Goal: Task Accomplishment & Management: Complete application form

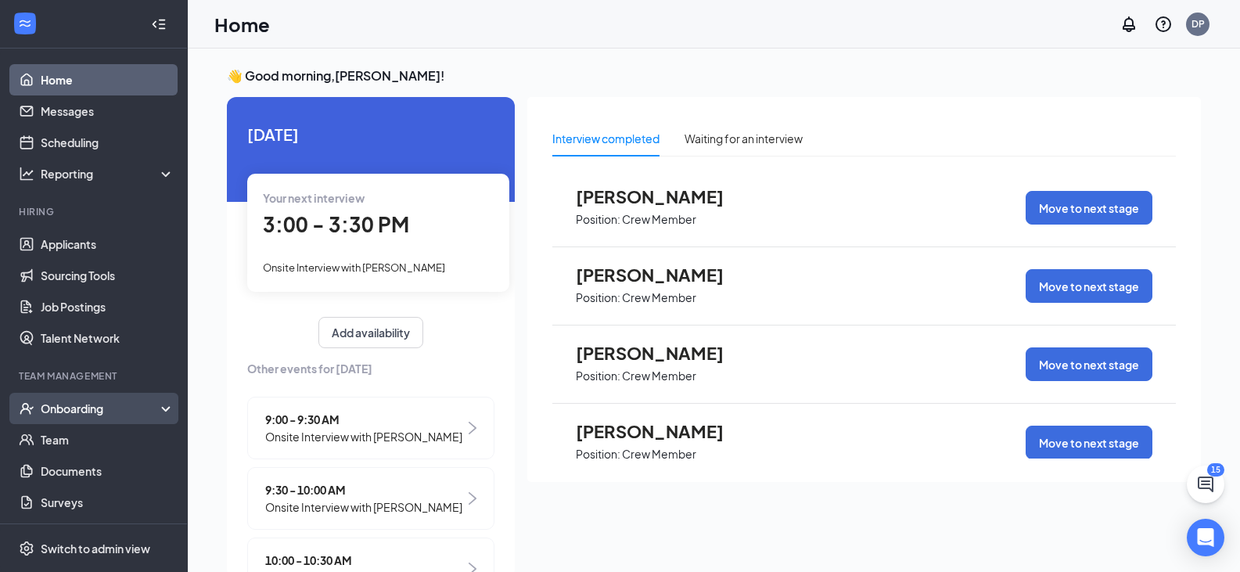
click at [61, 417] on div "Onboarding" at bounding box center [94, 408] width 188 height 31
click at [59, 443] on link "Overview" at bounding box center [108, 439] width 134 height 31
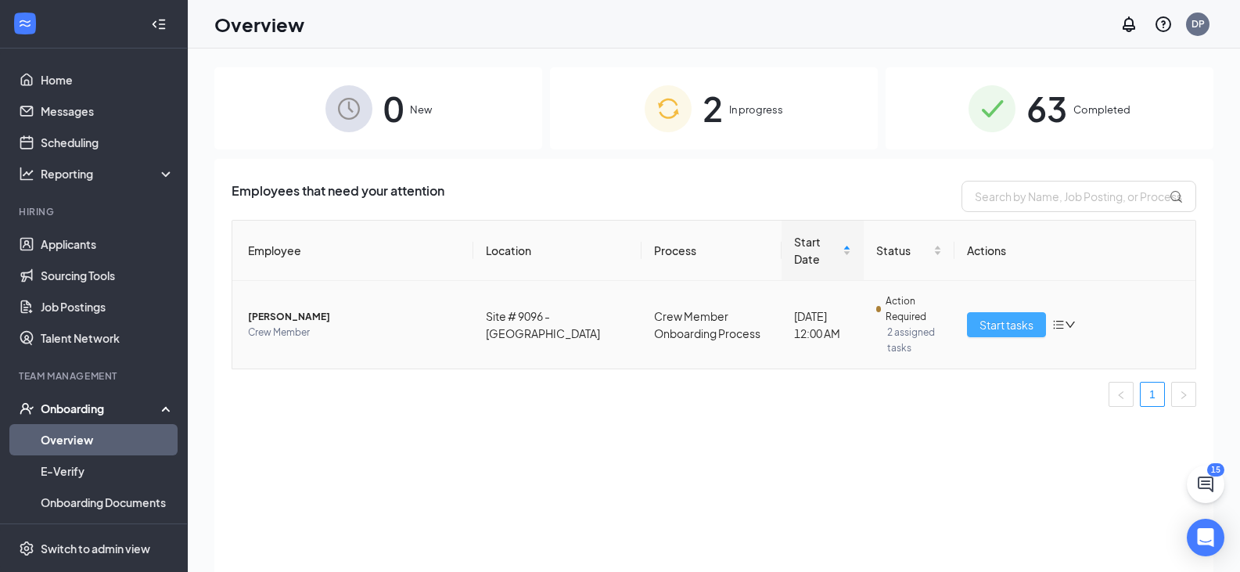
click at [1017, 316] on span "Start tasks" at bounding box center [1006, 324] width 54 height 17
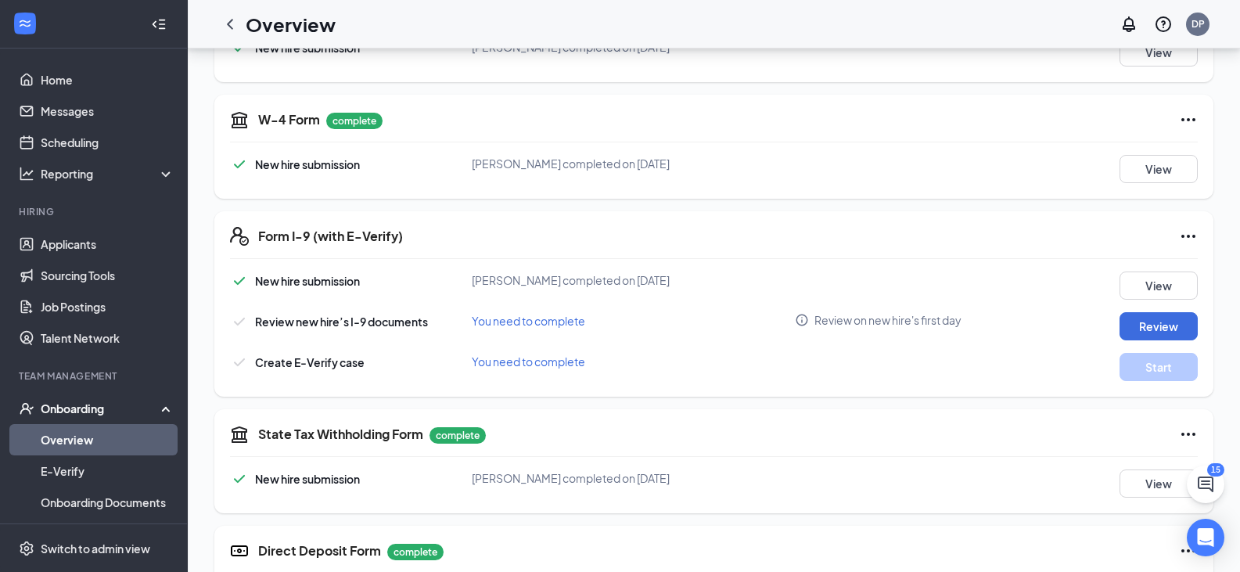
scroll to position [318, 0]
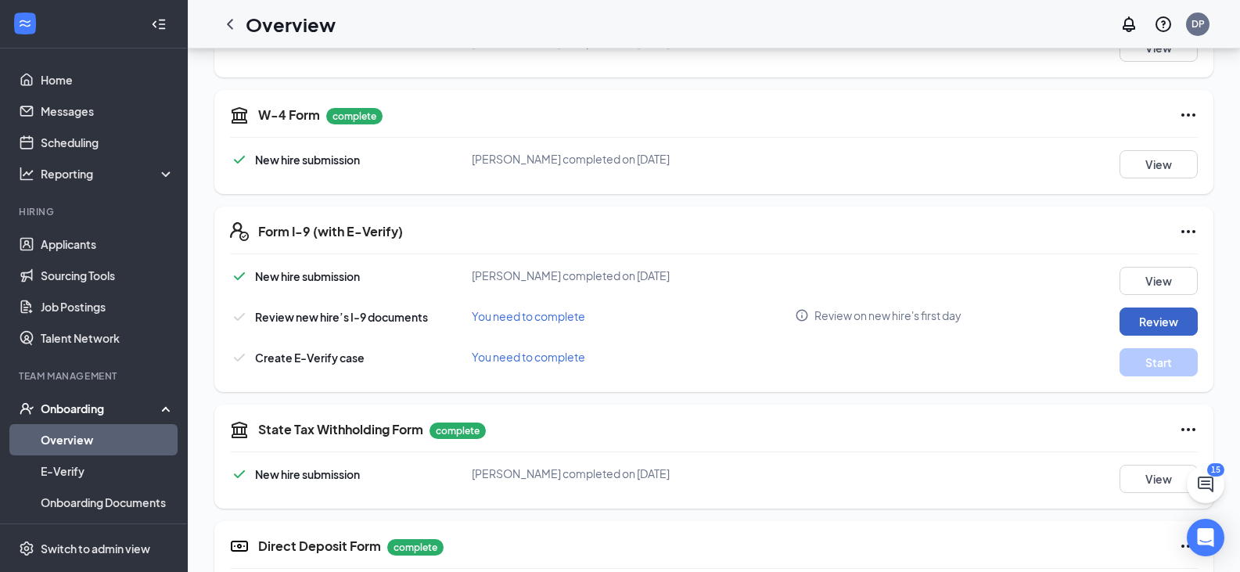
click at [1164, 316] on button "Review" at bounding box center [1158, 321] width 78 height 28
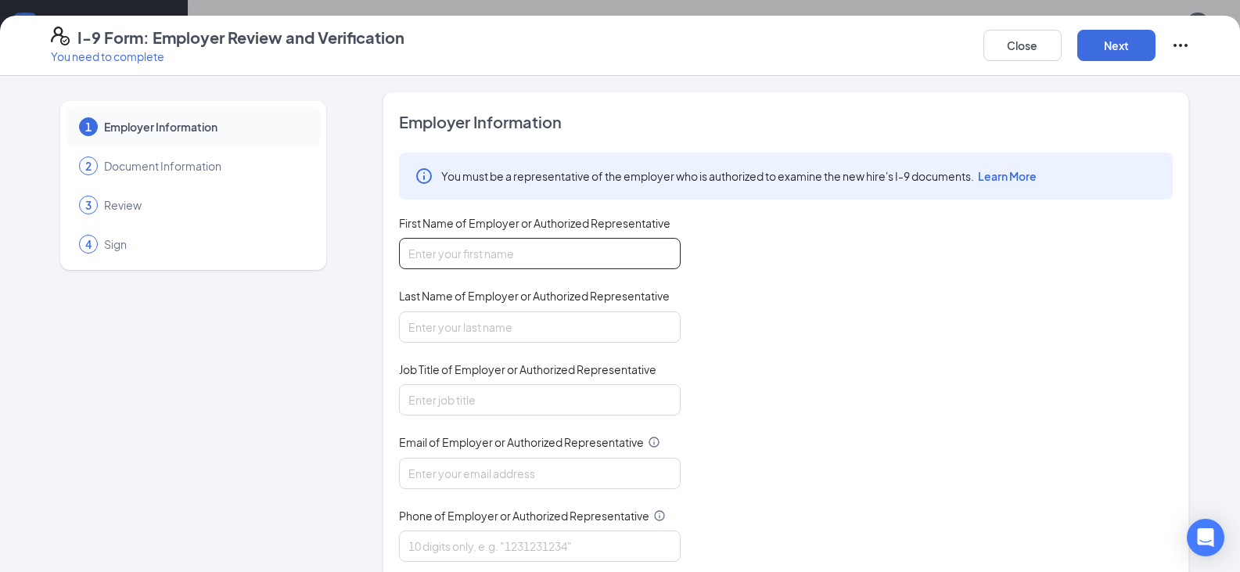
click at [476, 253] on input "First Name of Employer or Authorized Representative" at bounding box center [540, 253] width 282 height 31
type input "G"
type input "[PERSON_NAME]"
click at [468, 325] on input "Last Name of Employer or Authorized Representative" at bounding box center [540, 326] width 282 height 31
type input "[PERSON_NAME]"
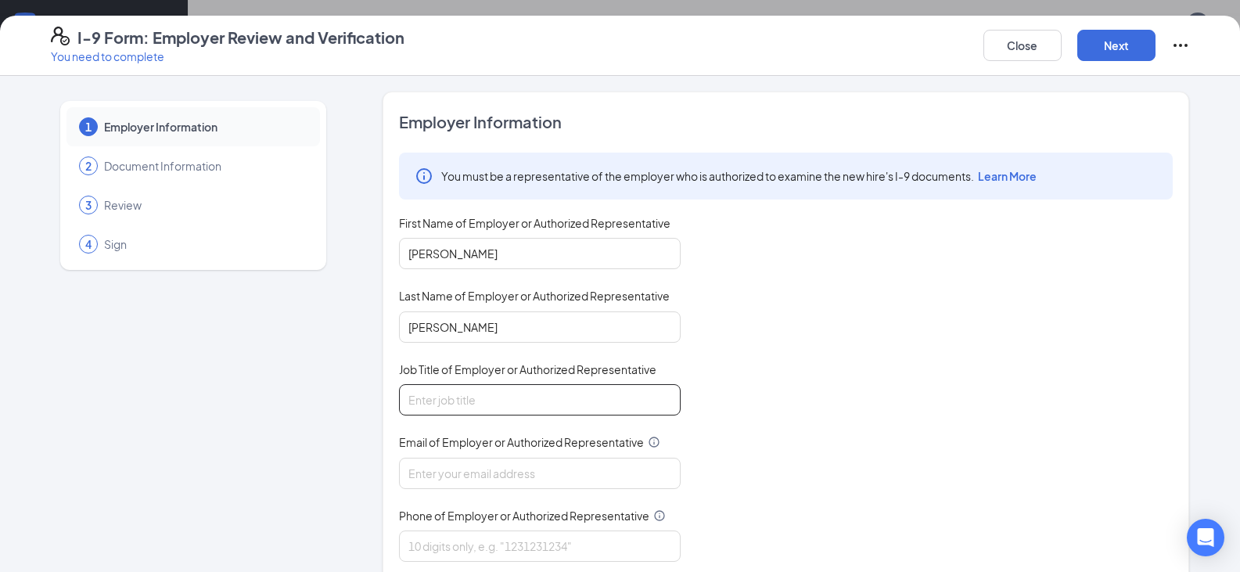
click at [496, 393] on input "Job Title of Employer or Authorized Representative" at bounding box center [540, 399] width 282 height 31
type input "G M"
click at [478, 465] on input "Email of Employer or Authorized Representative" at bounding box center [540, 473] width 282 height 31
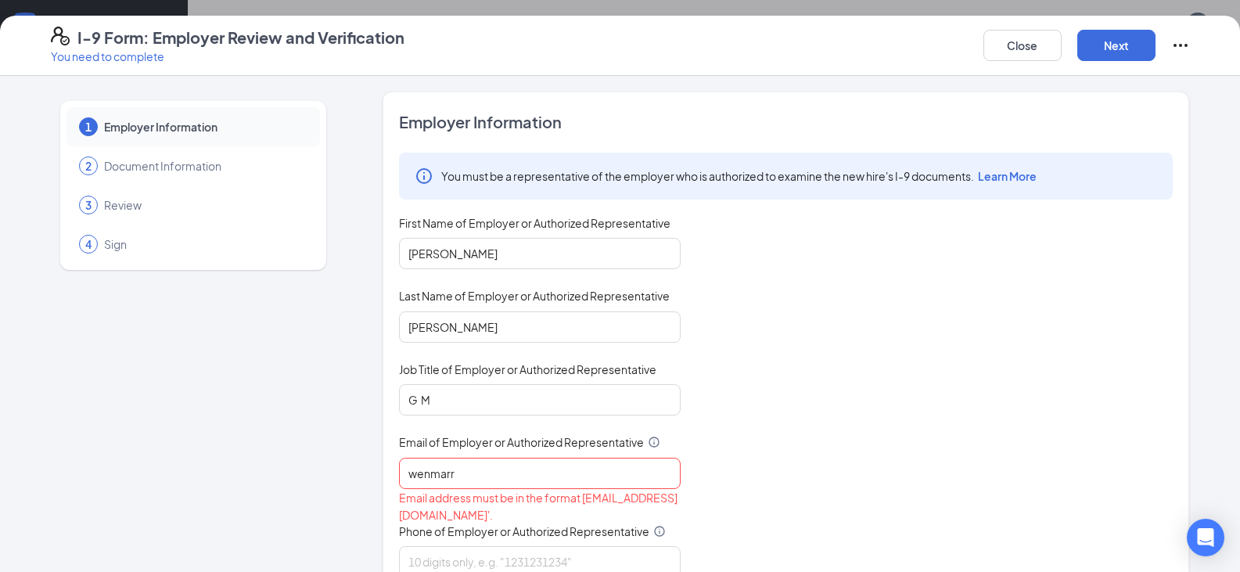
click at [807, 490] on div "You must be a representative of the employer who is authorized to examine the n…" at bounding box center [785, 365] width 773 height 425
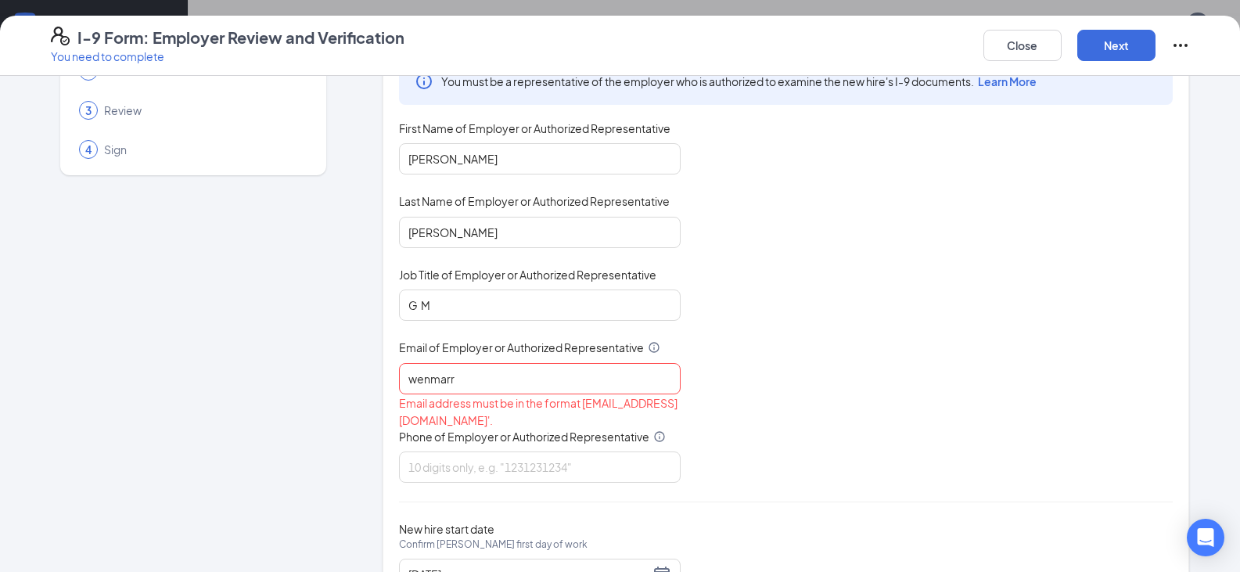
scroll to position [106, 0]
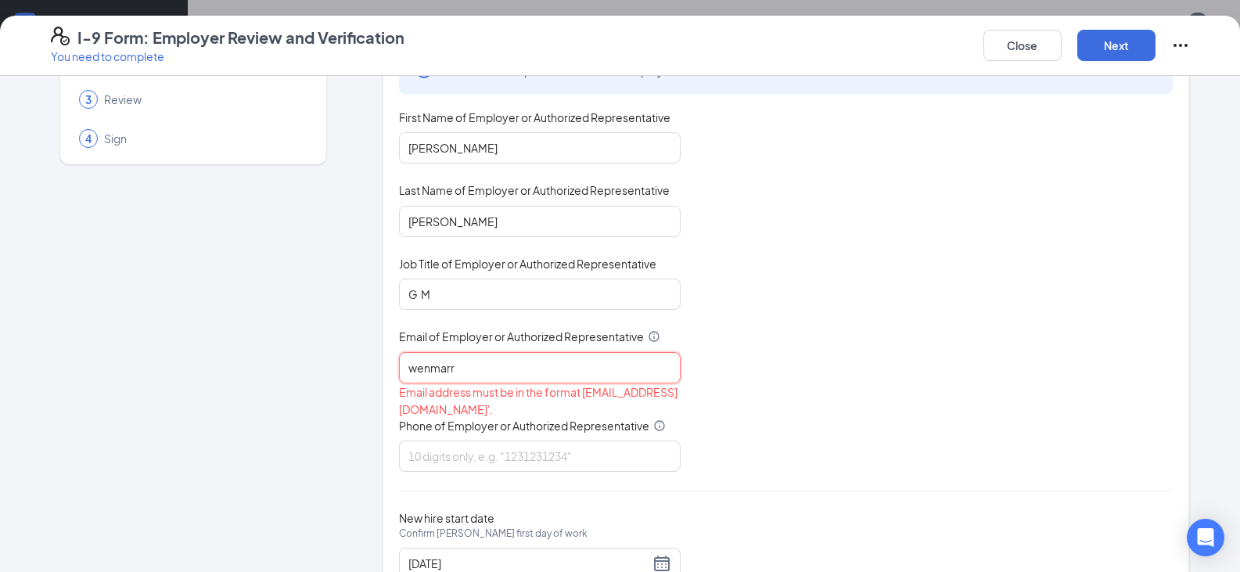
drag, startPoint x: 487, startPoint y: 355, endPoint x: 419, endPoint y: 383, distance: 73.6
click at [419, 383] on div "wenmarr Email address must be in the format [EMAIL_ADDRESS][DOMAIN_NAME]'." at bounding box center [540, 385] width 282 height 66
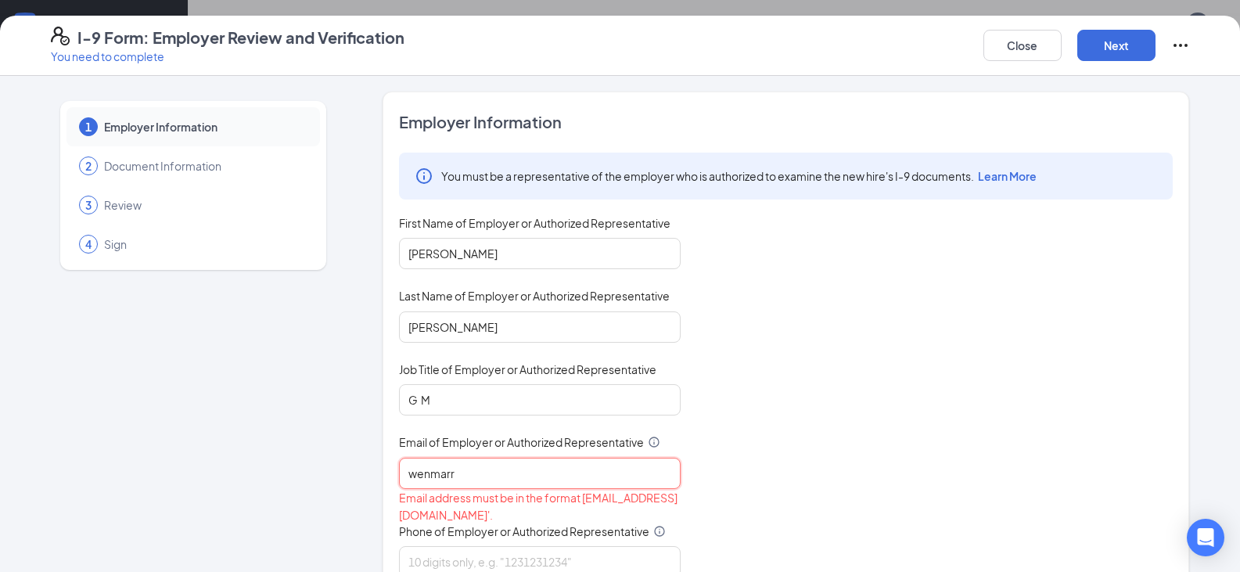
scroll to position [0, 0]
type input "w"
type input "[EMAIL_ADDRESS][DOMAIN_NAME]"
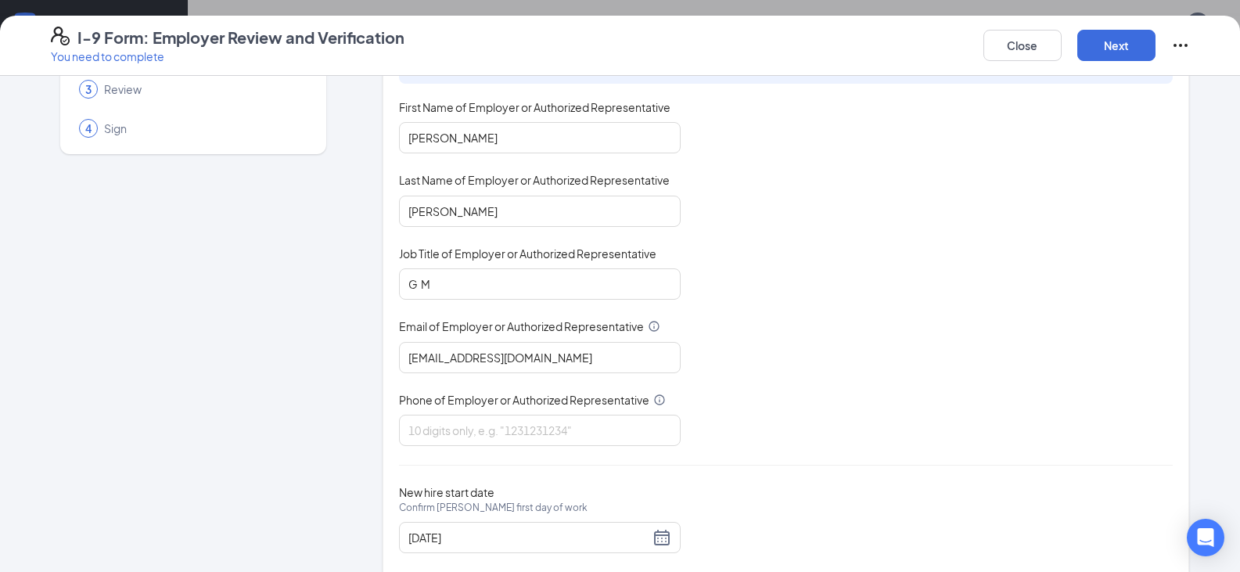
scroll to position [126, 0]
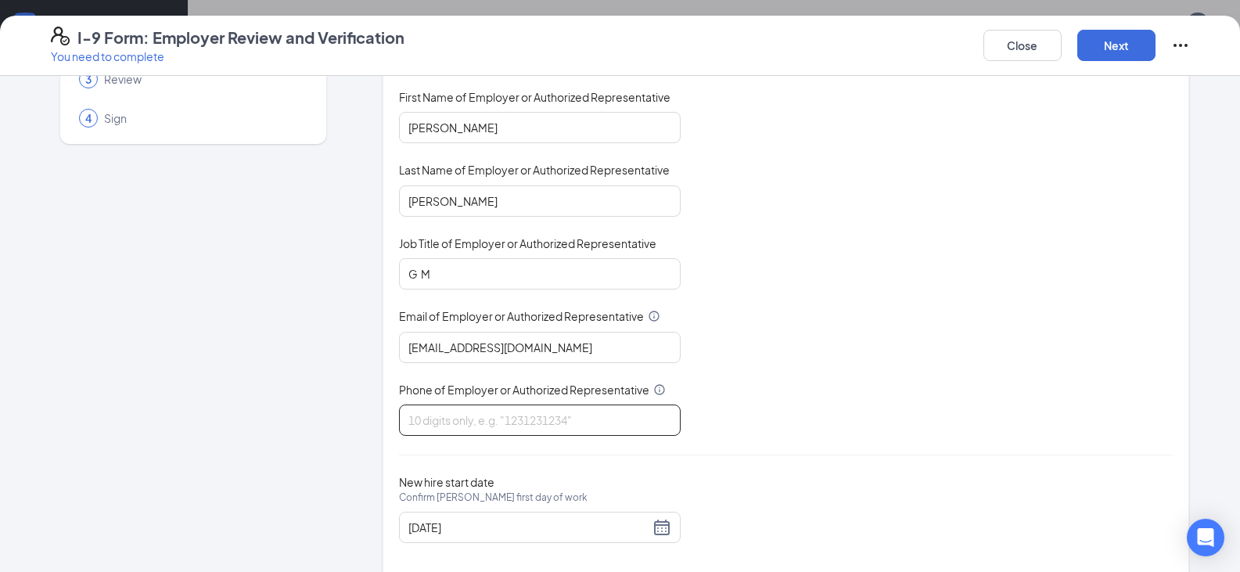
click at [449, 425] on input "Phone of Employer or Authorized Representative" at bounding box center [540, 419] width 282 height 31
type input "7709694608"
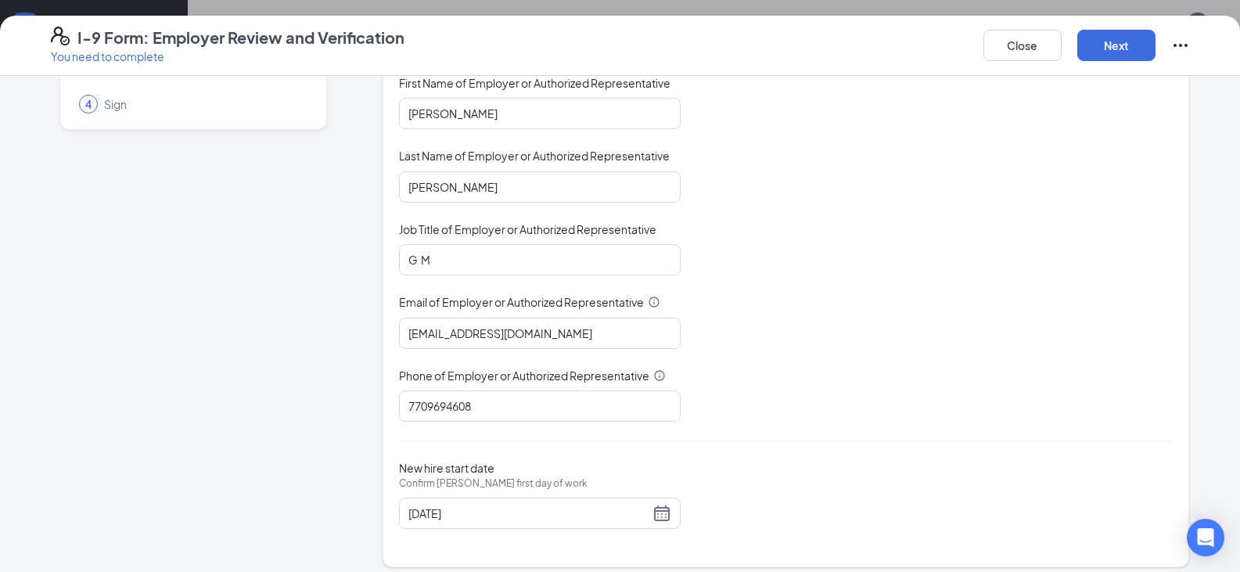
scroll to position [151, 0]
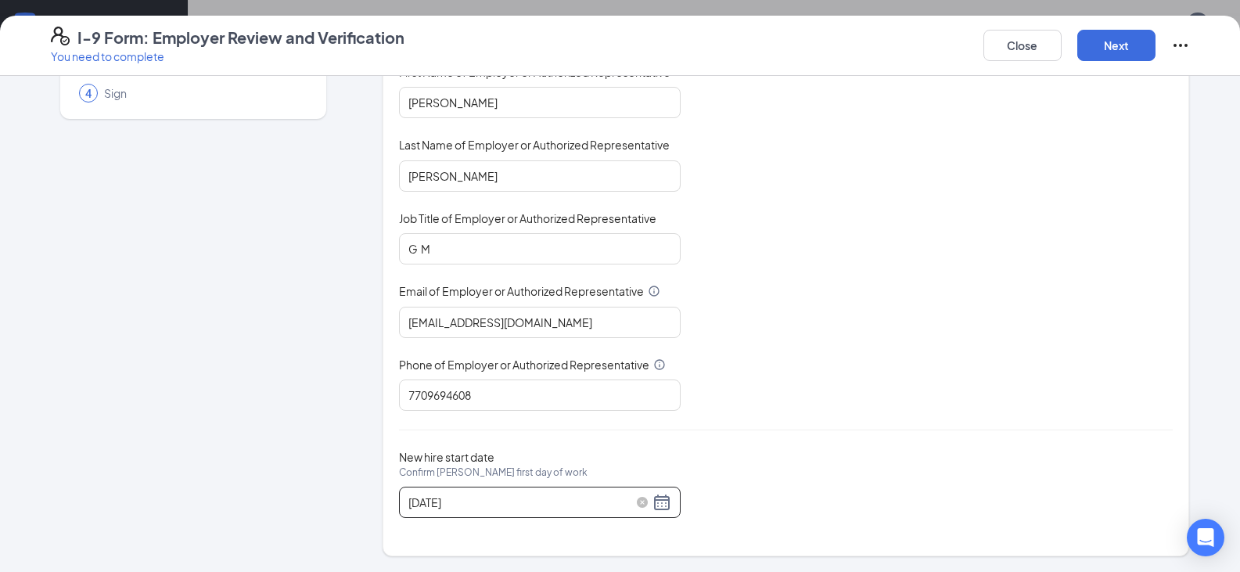
click at [664, 500] on div "[DATE]" at bounding box center [539, 502] width 263 height 19
click at [655, 504] on div "[DATE]" at bounding box center [539, 502] width 263 height 19
click at [656, 501] on div "[DATE]" at bounding box center [539, 502] width 263 height 19
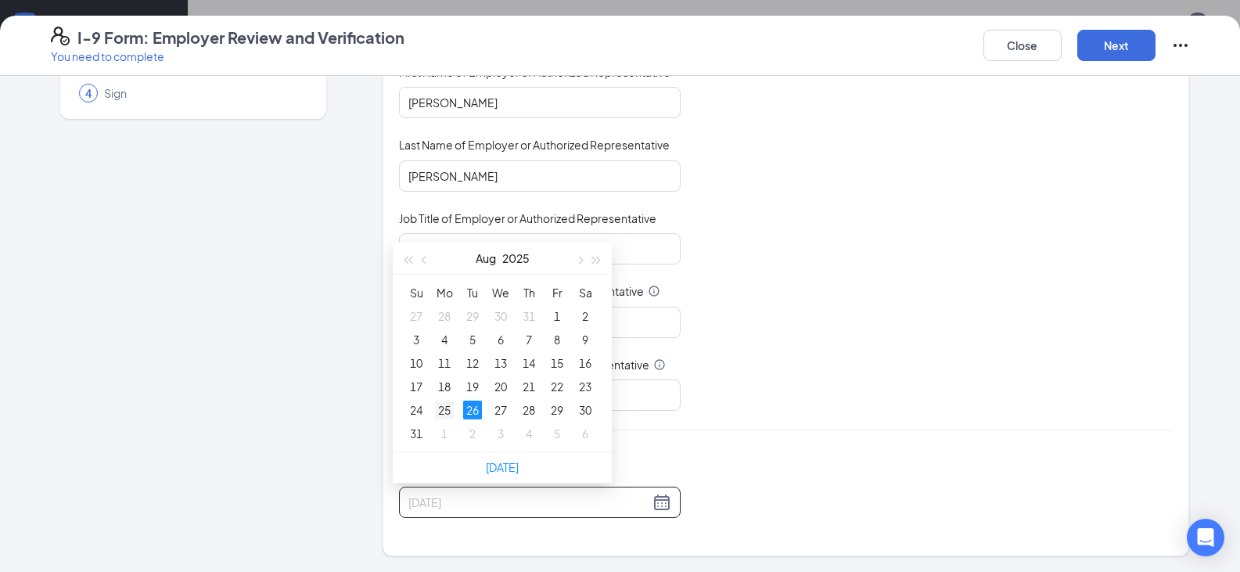
type input "[DATE]"
click at [445, 409] on div "25" at bounding box center [444, 409] width 19 height 19
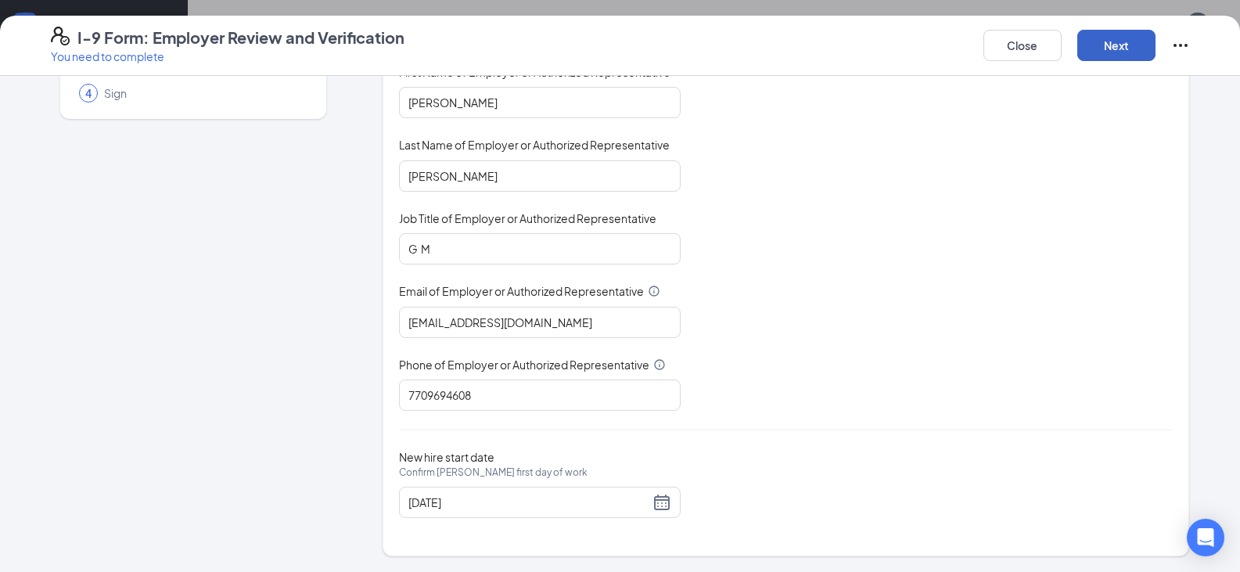
click at [1134, 48] on button "Next" at bounding box center [1116, 45] width 78 height 31
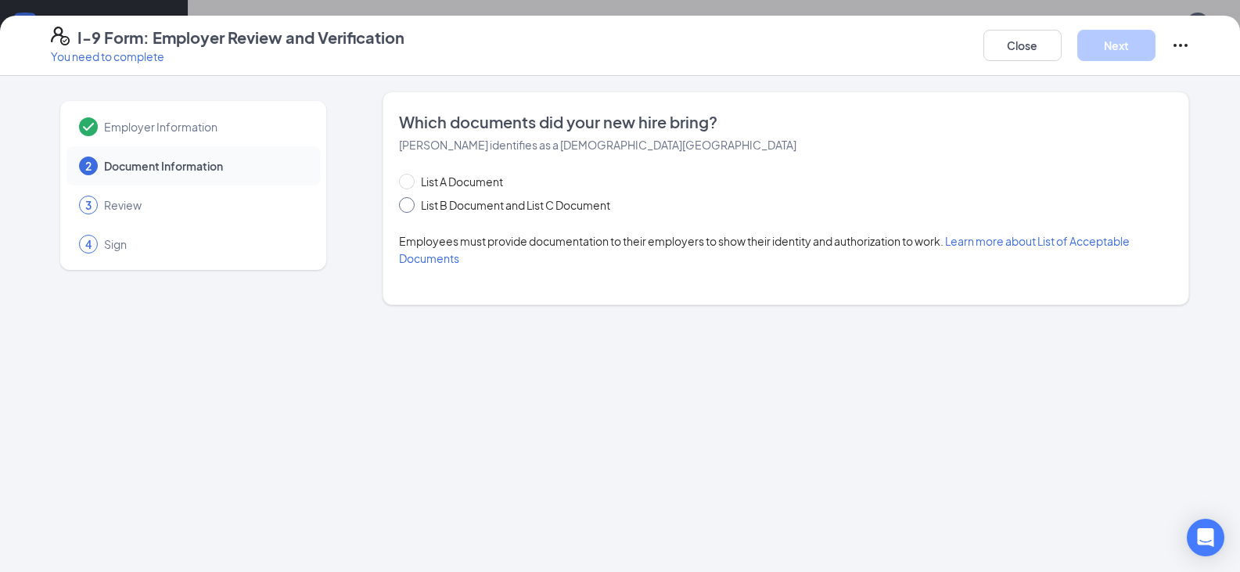
drag, startPoint x: 405, startPoint y: 206, endPoint x: 408, endPoint y: 224, distance: 18.3
click at [405, 207] on input "List B Document and List C Document" at bounding box center [404, 202] width 11 height 11
radio input "true"
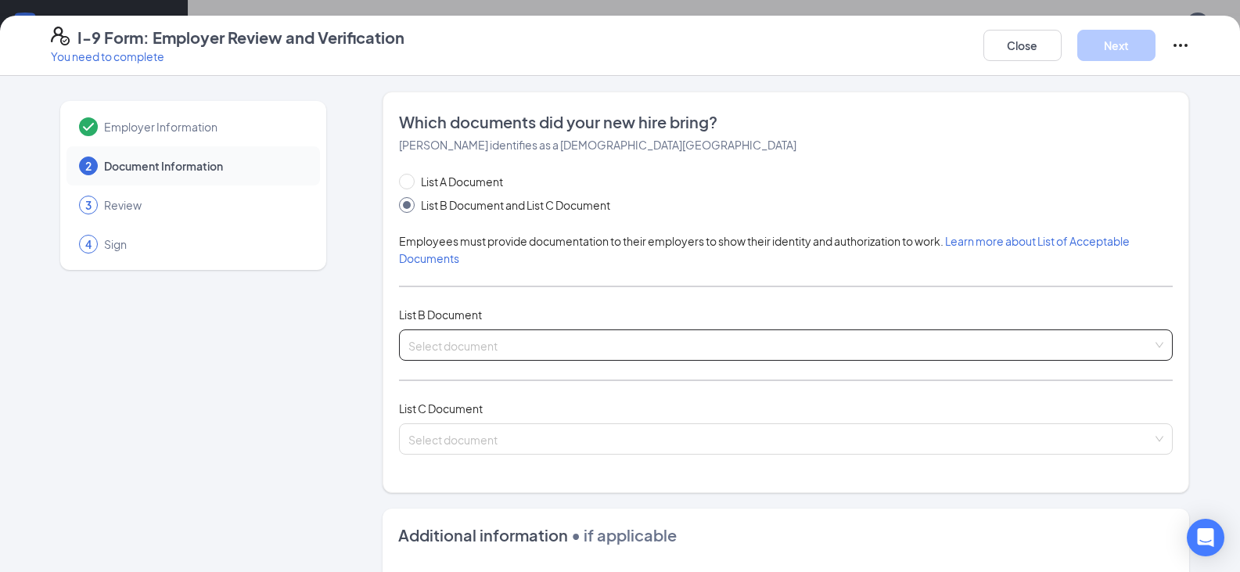
click at [444, 343] on div "Select document" at bounding box center [785, 344] width 773 height 31
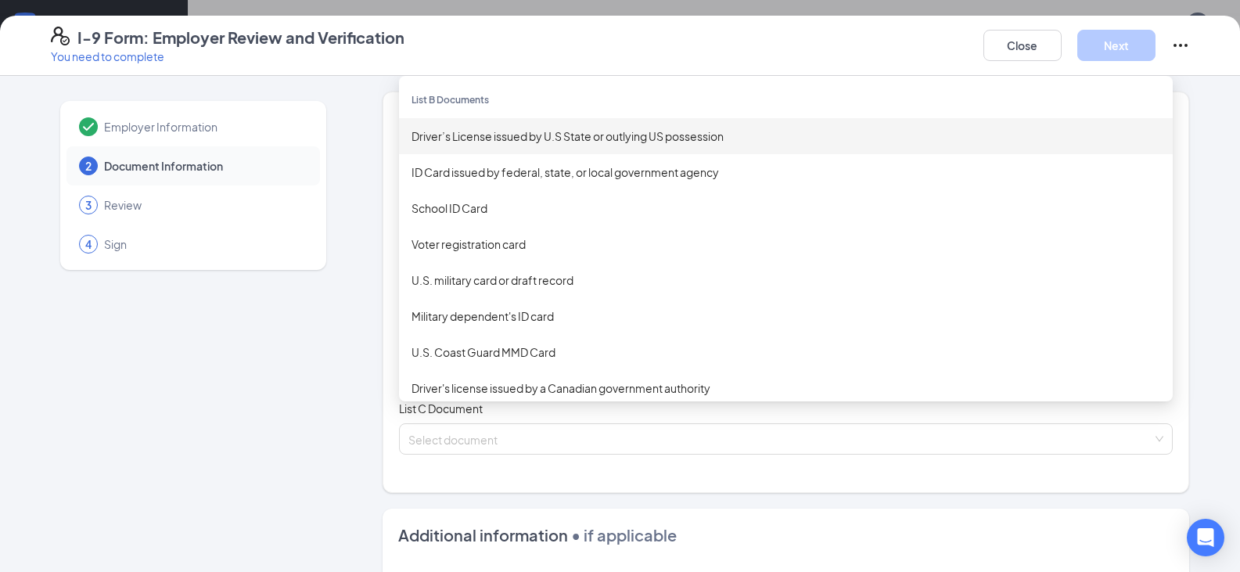
click at [443, 146] on div "Driver’s License issued by U.S State or outlying US possession" at bounding box center [785, 136] width 773 height 36
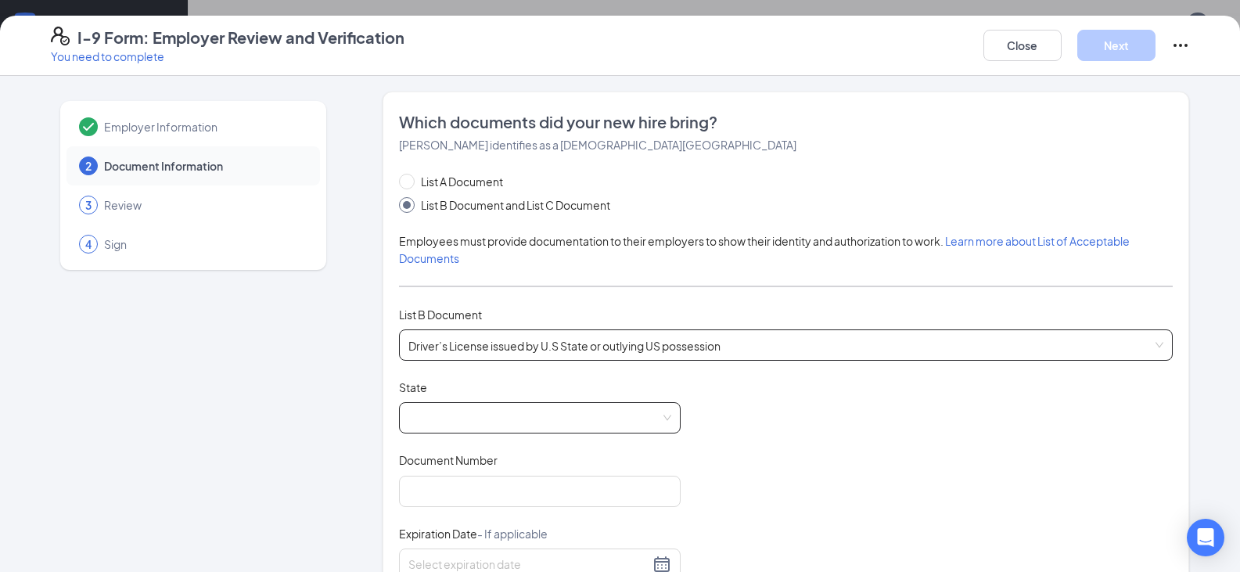
click at [431, 418] on span at bounding box center [539, 418] width 263 height 30
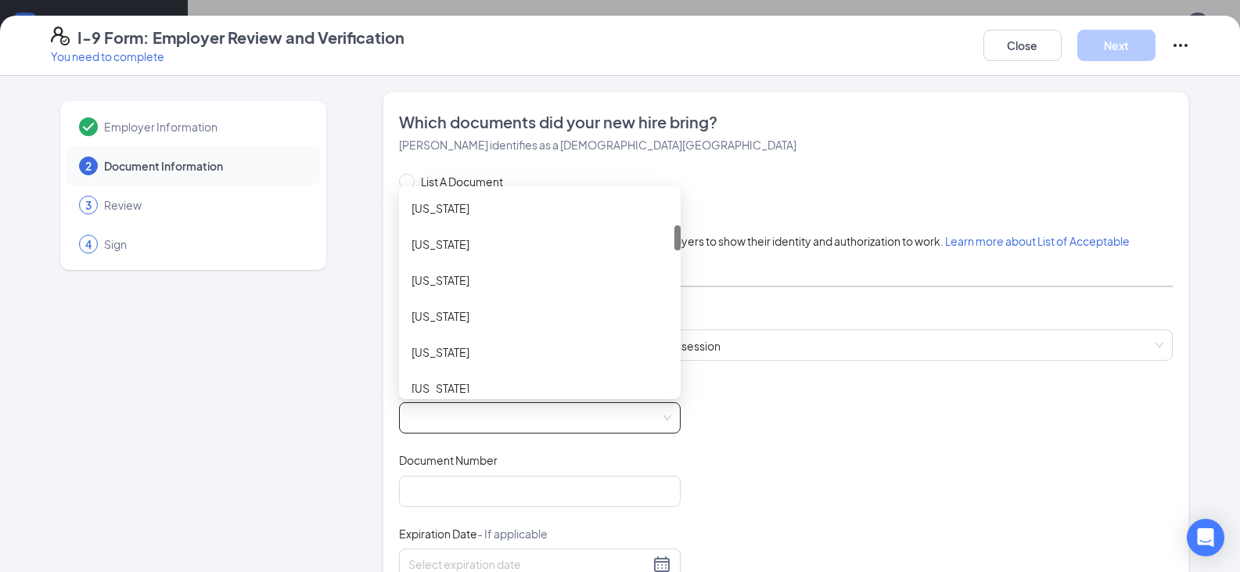
scroll to position [272, 0]
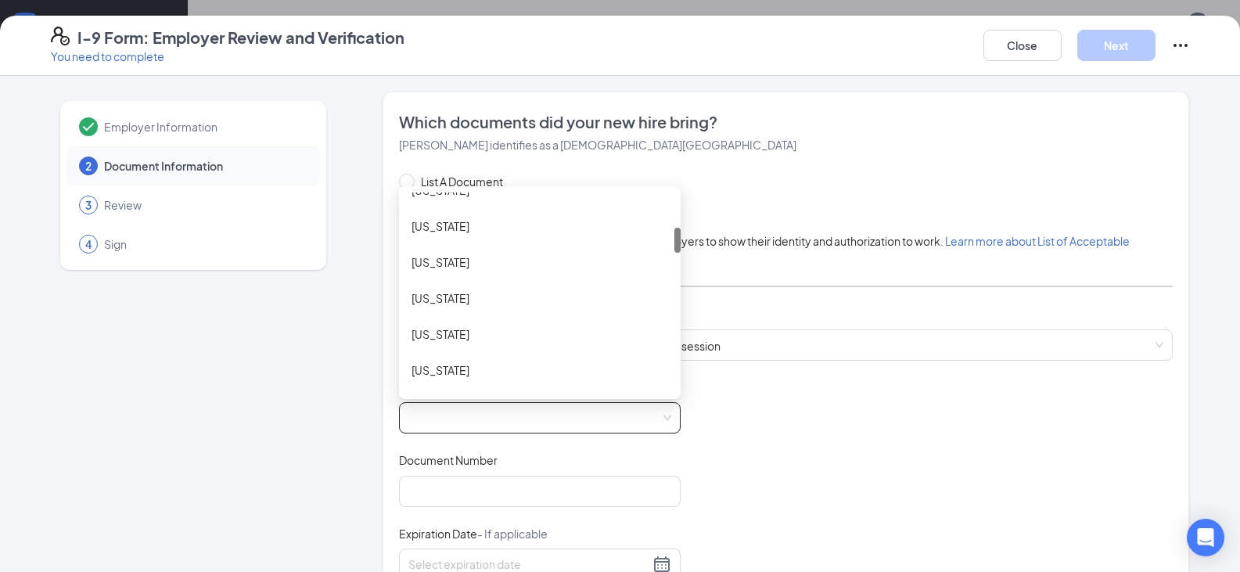
drag, startPoint x: 670, startPoint y: 208, endPoint x: 682, endPoint y: 242, distance: 36.4
click at [682, 242] on div "List A Document List B Document and List C Document Employees must provide docu…" at bounding box center [785, 481] width 773 height 616
click at [451, 328] on div "[US_STATE]" at bounding box center [539, 333] width 257 height 17
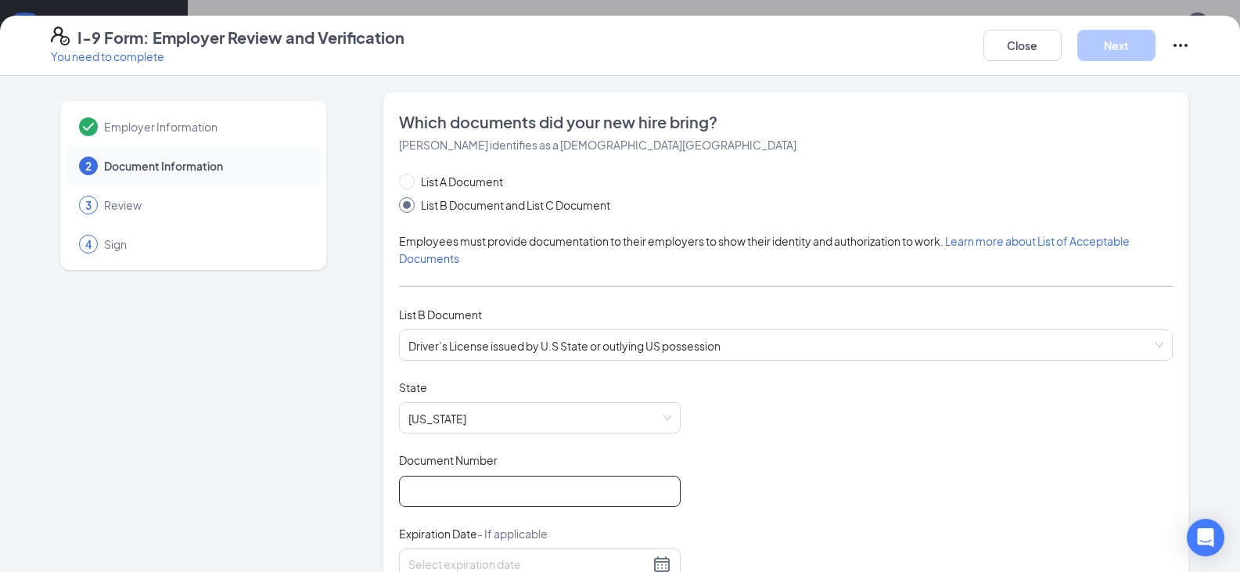
click at [423, 478] on input "Document Number" at bounding box center [540, 491] width 282 height 31
type input "070732932"
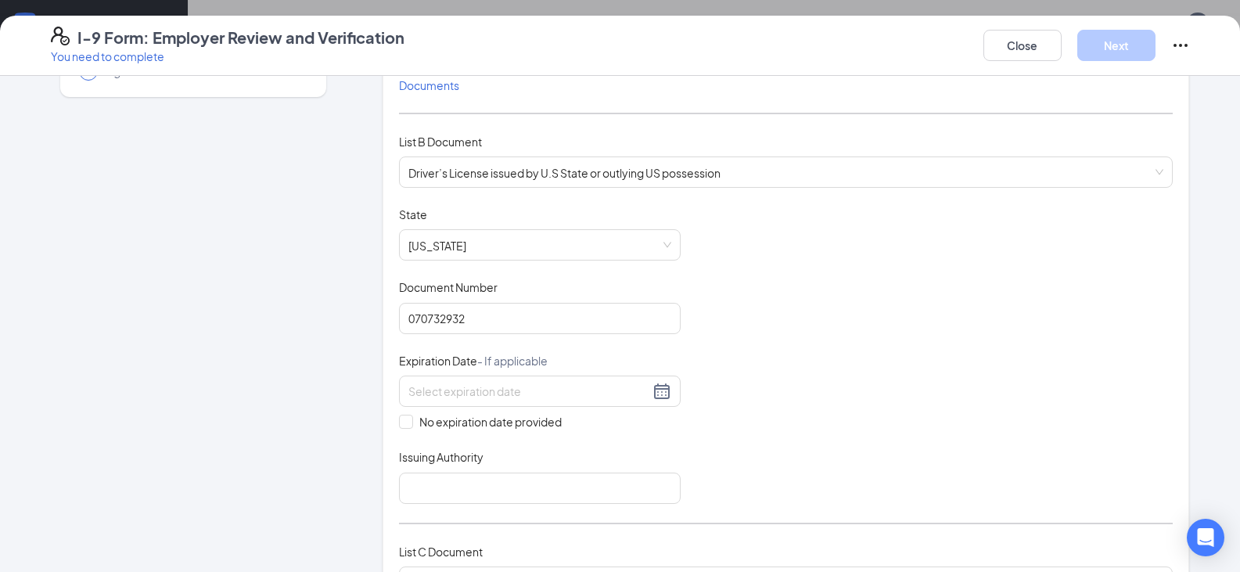
scroll to position [271, 0]
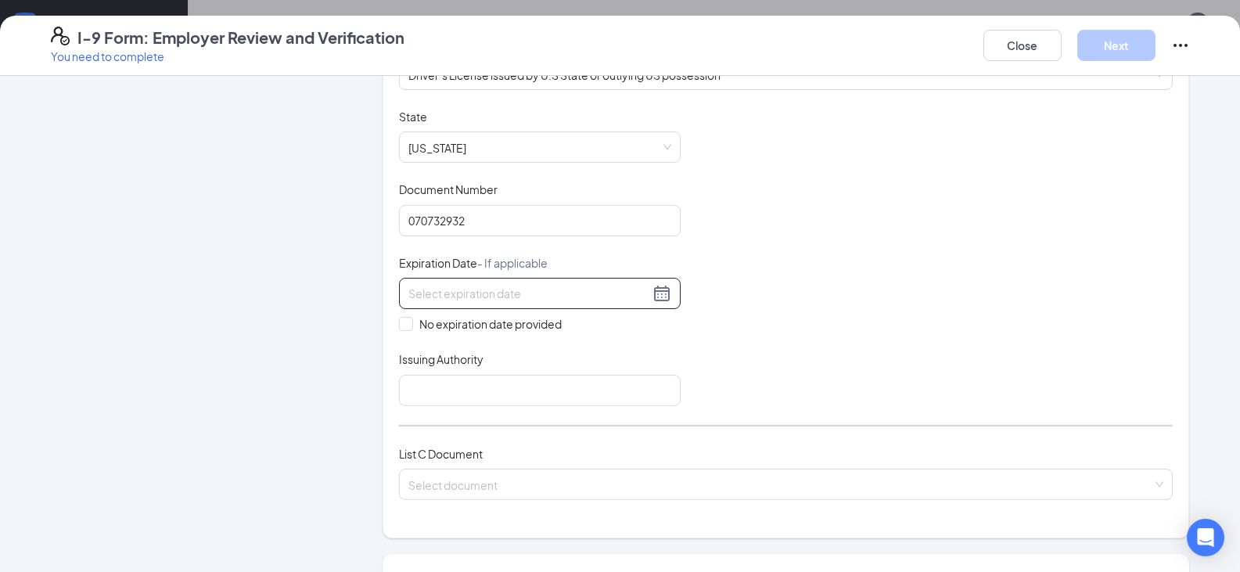
click at [431, 295] on input at bounding box center [528, 293] width 241 height 17
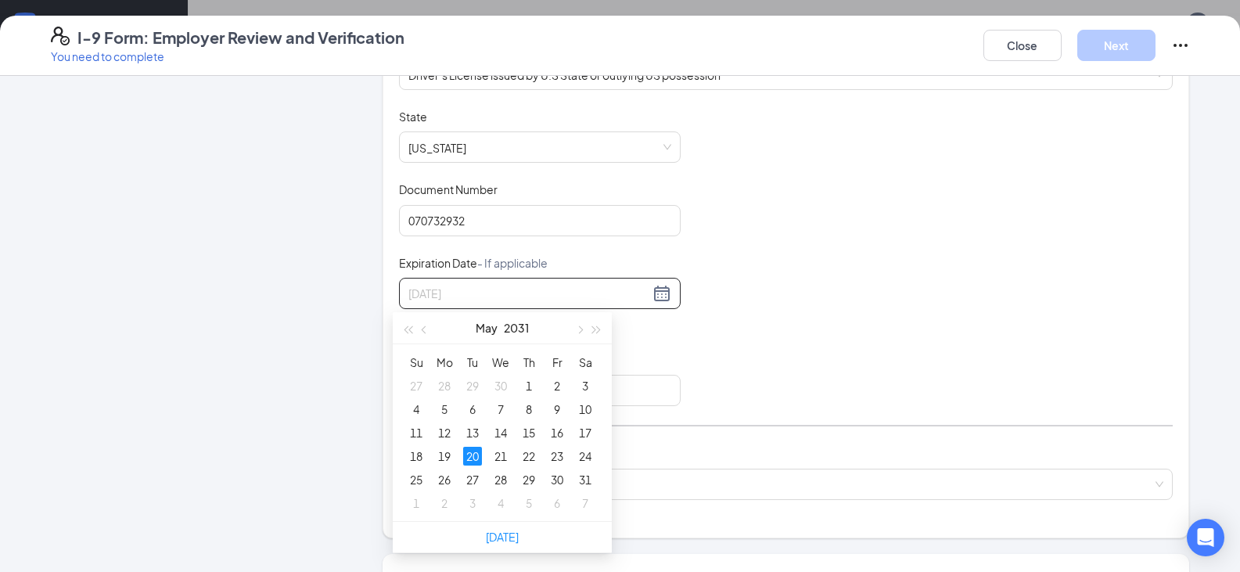
click at [469, 449] on div "20" at bounding box center [472, 456] width 19 height 19
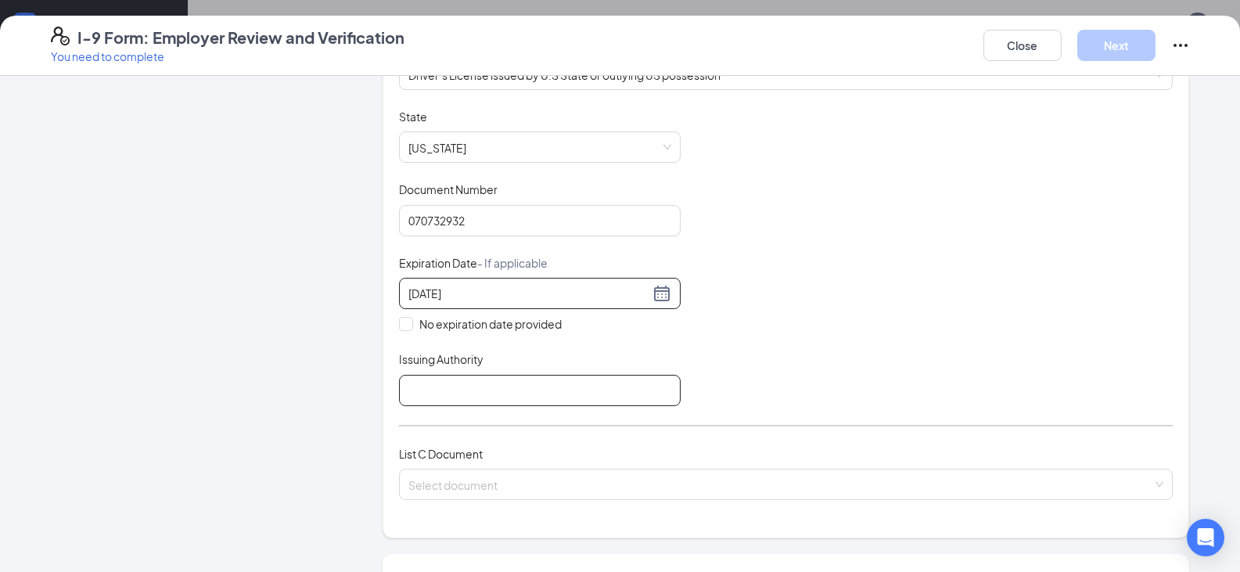
type input "[DATE]"
click at [436, 389] on input "Issuing Authority" at bounding box center [540, 390] width 282 height 31
type input "[US_STATE]"
click at [1144, 486] on input "search" at bounding box center [780, 480] width 744 height 23
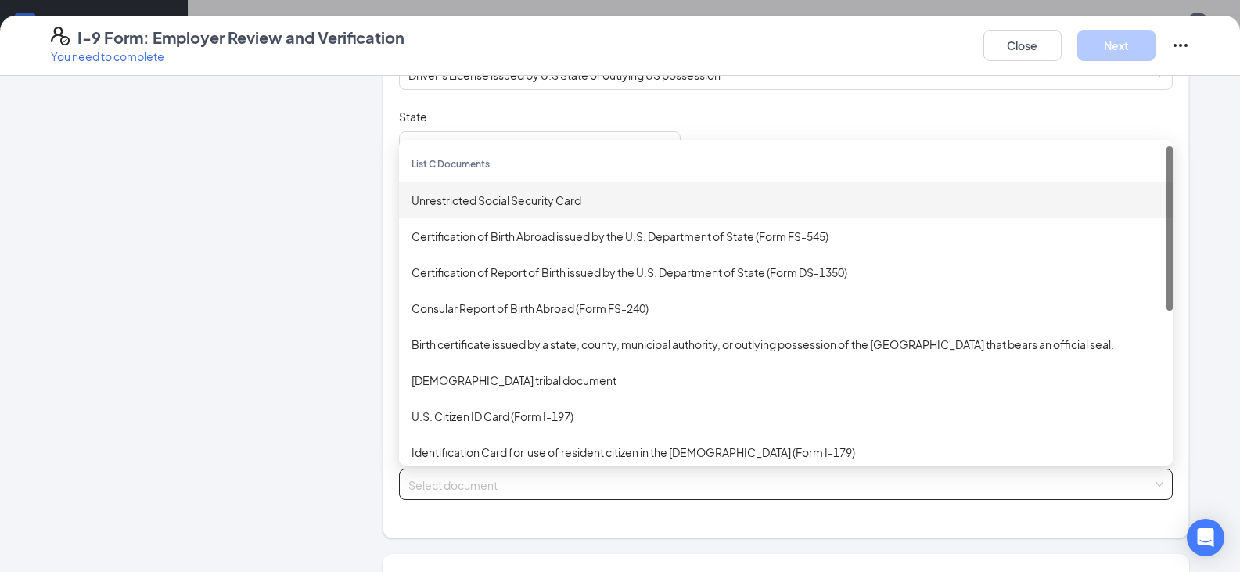
click at [440, 204] on div "Unrestricted Social Security Card" at bounding box center [785, 200] width 748 height 17
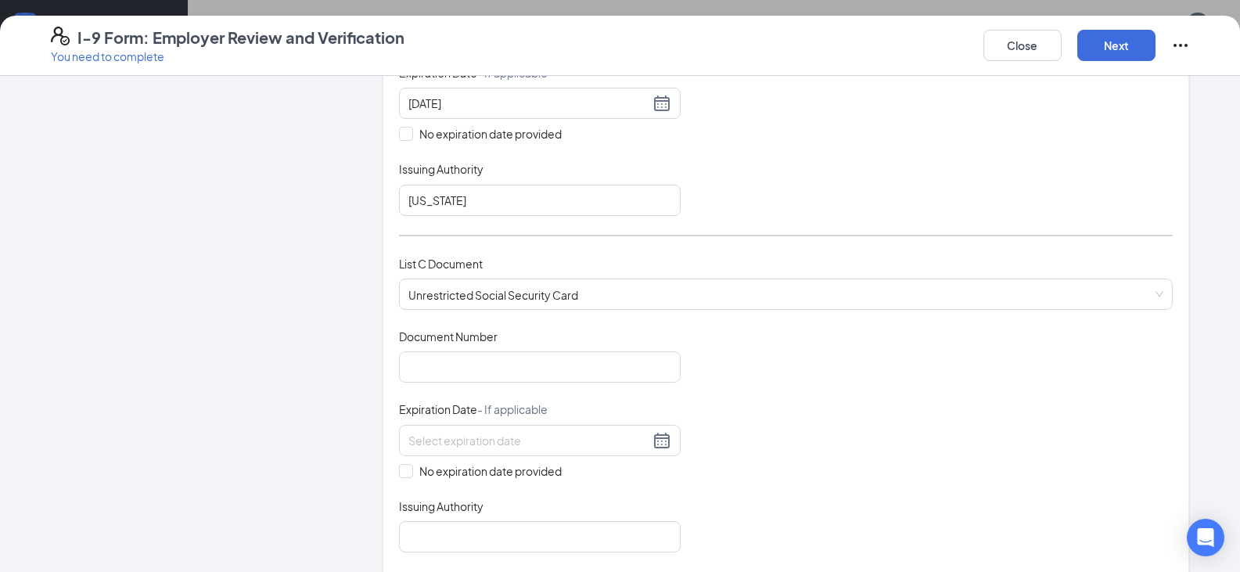
scroll to position [595, 0]
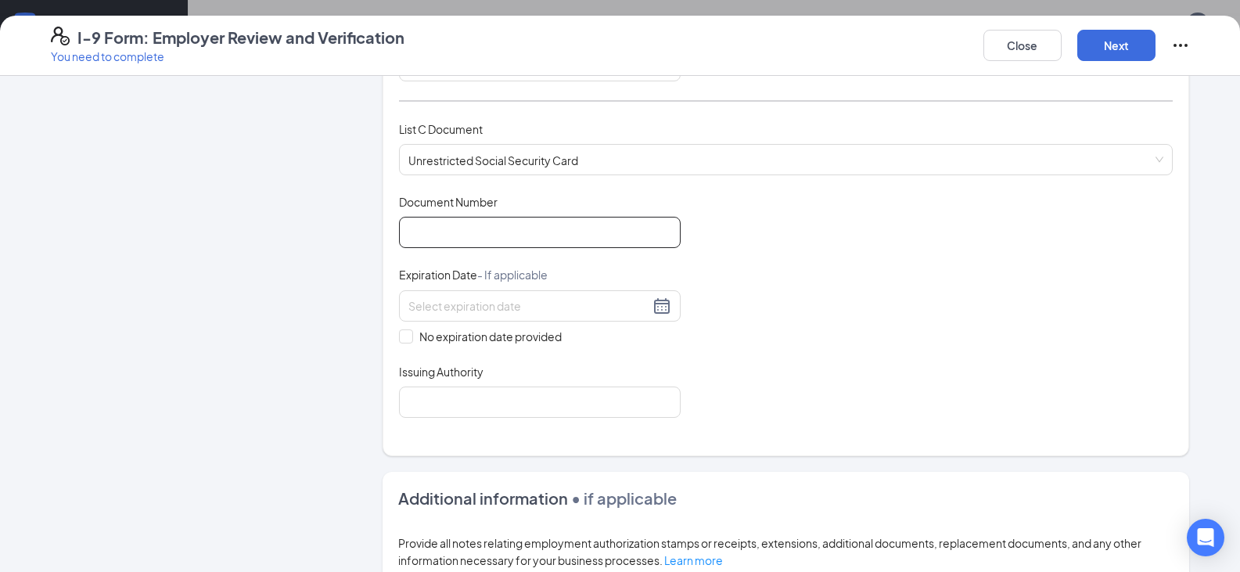
click at [504, 227] on input "Document Number" at bounding box center [540, 232] width 282 height 31
type input "673224599"
click at [400, 336] on input "No expiration date provided" at bounding box center [404, 334] width 11 height 11
checkbox input "true"
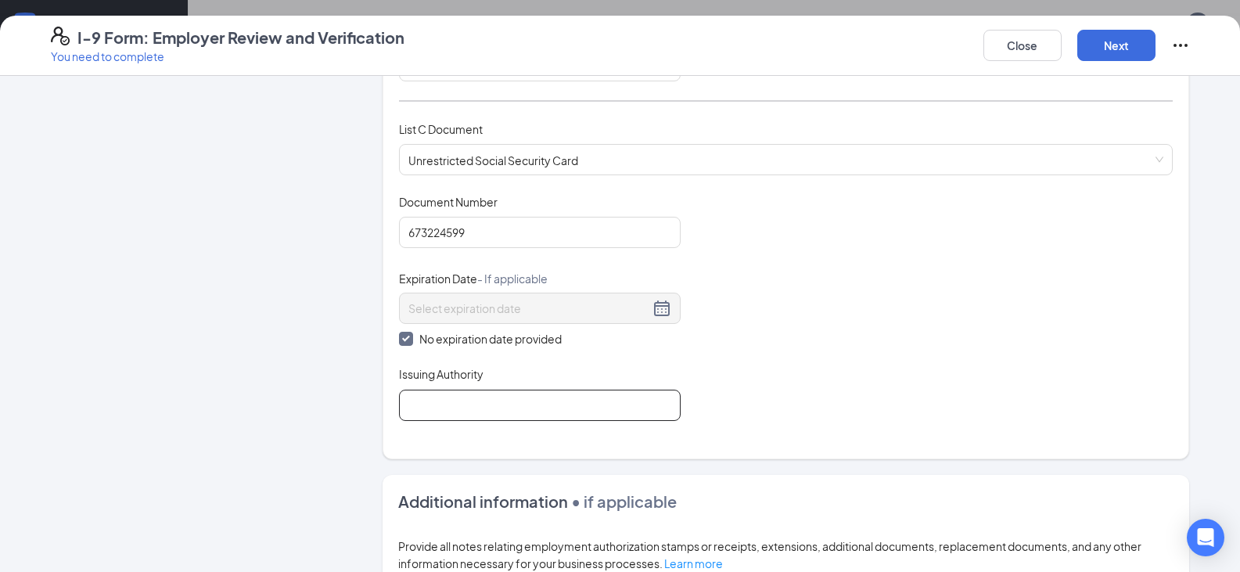
click at [472, 410] on input "Issuing Authority" at bounding box center [540, 404] width 282 height 31
type input "Fed Gov"
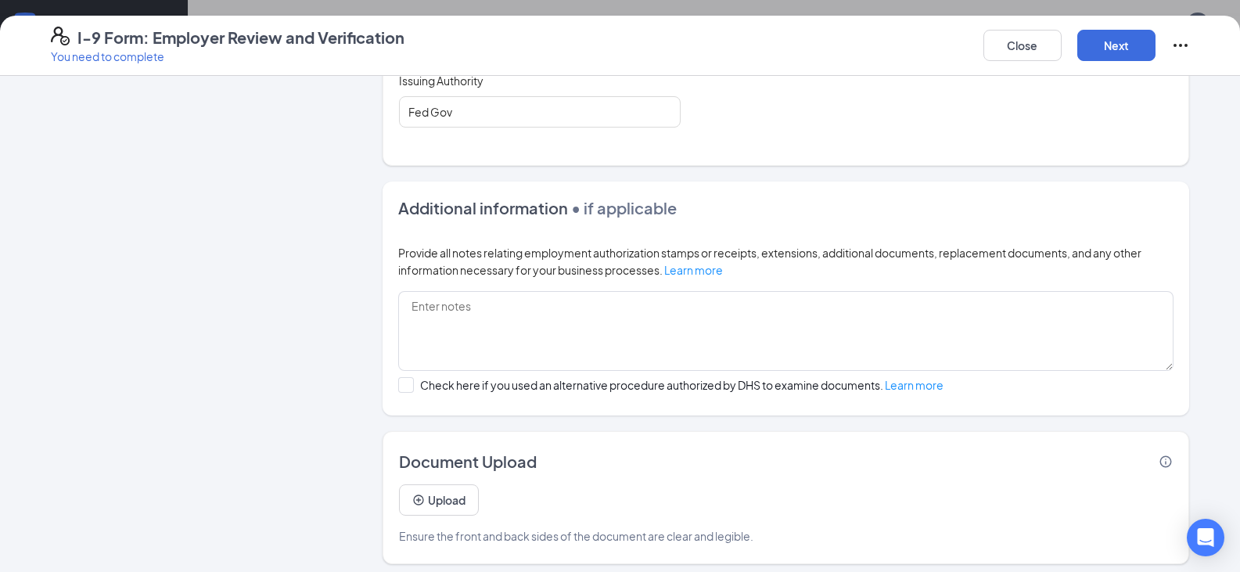
scroll to position [896, 0]
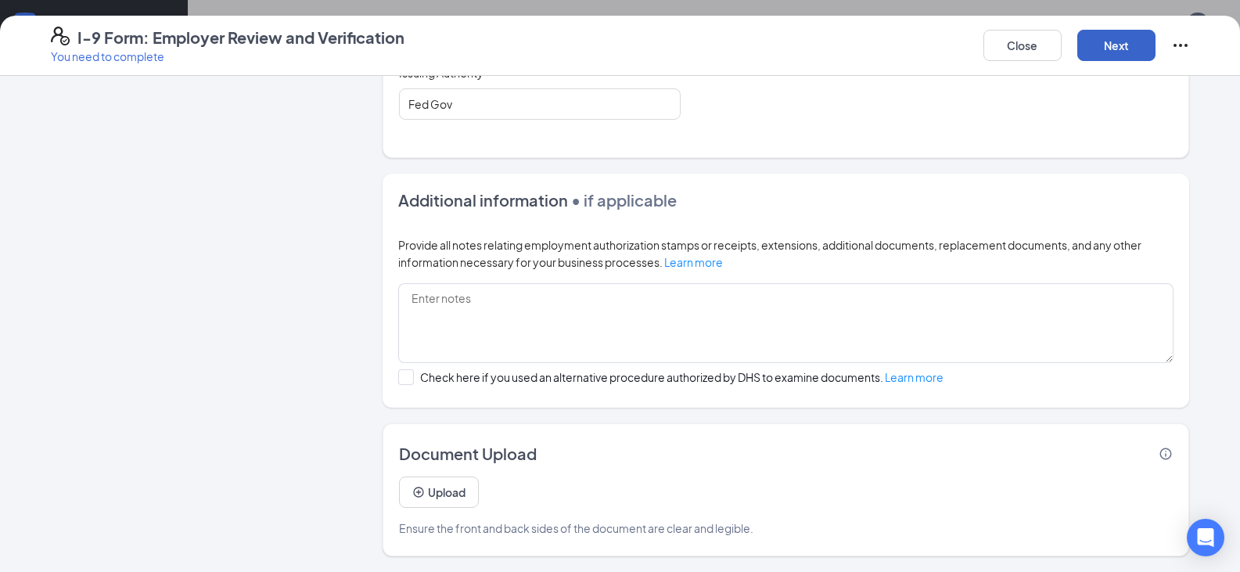
click at [1121, 55] on button "Next" at bounding box center [1116, 45] width 78 height 31
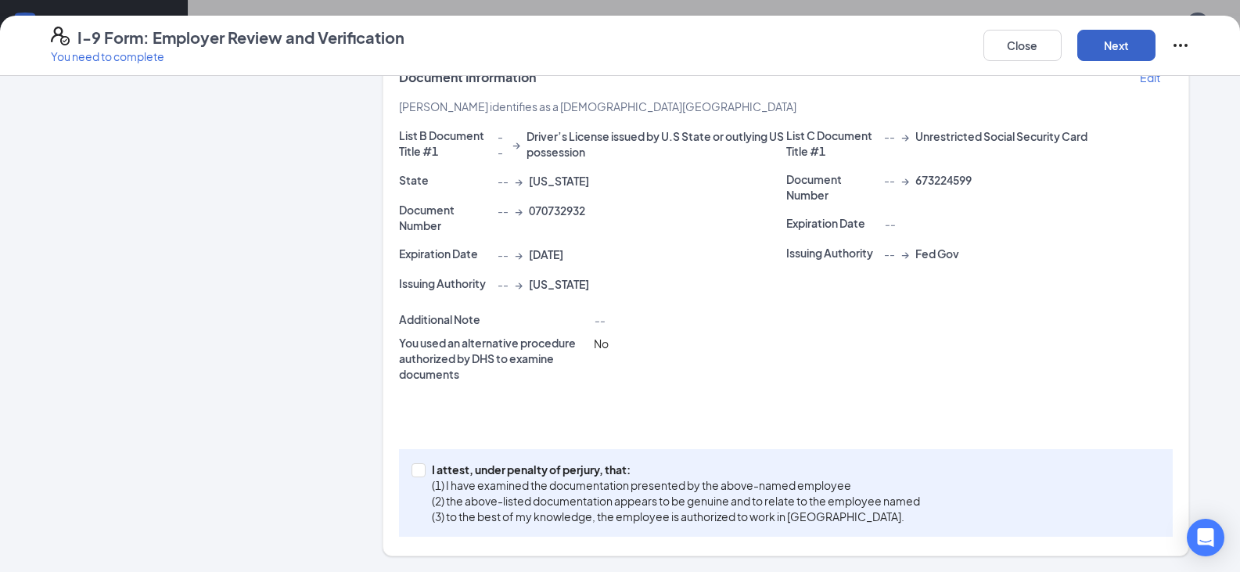
scroll to position [336, 0]
click at [418, 468] on span at bounding box center [418, 470] width 14 height 14
click at [418, 468] on input "I attest, under penalty of [PERSON_NAME], that: (1) I have examined the documen…" at bounding box center [416, 468] width 11 height 11
checkbox input "true"
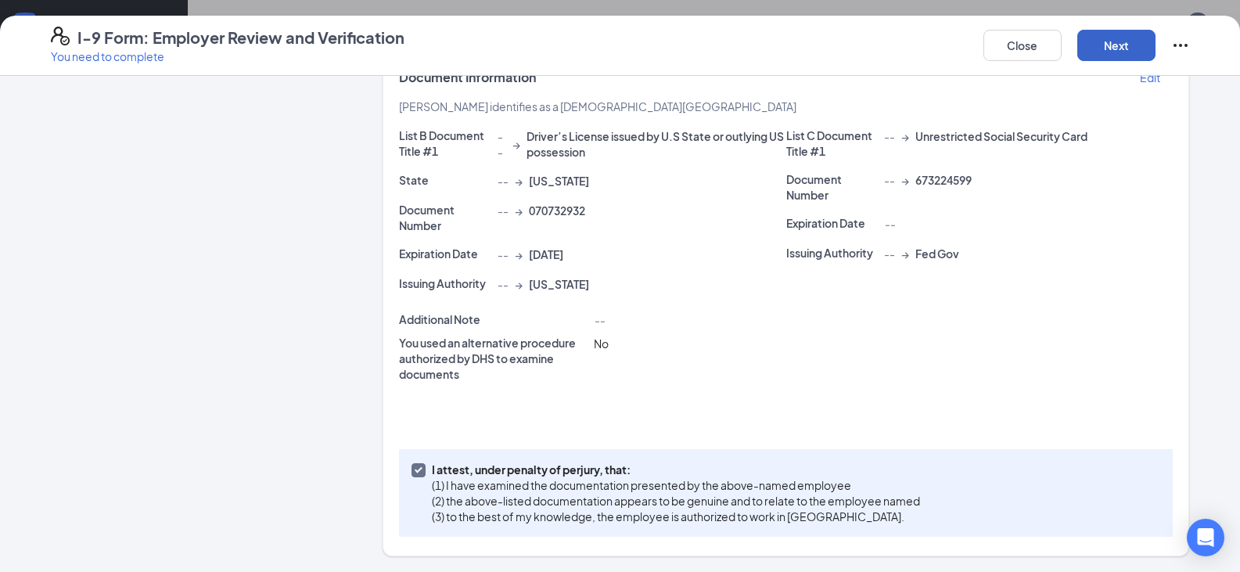
click at [1139, 54] on button "Next" at bounding box center [1116, 45] width 78 height 31
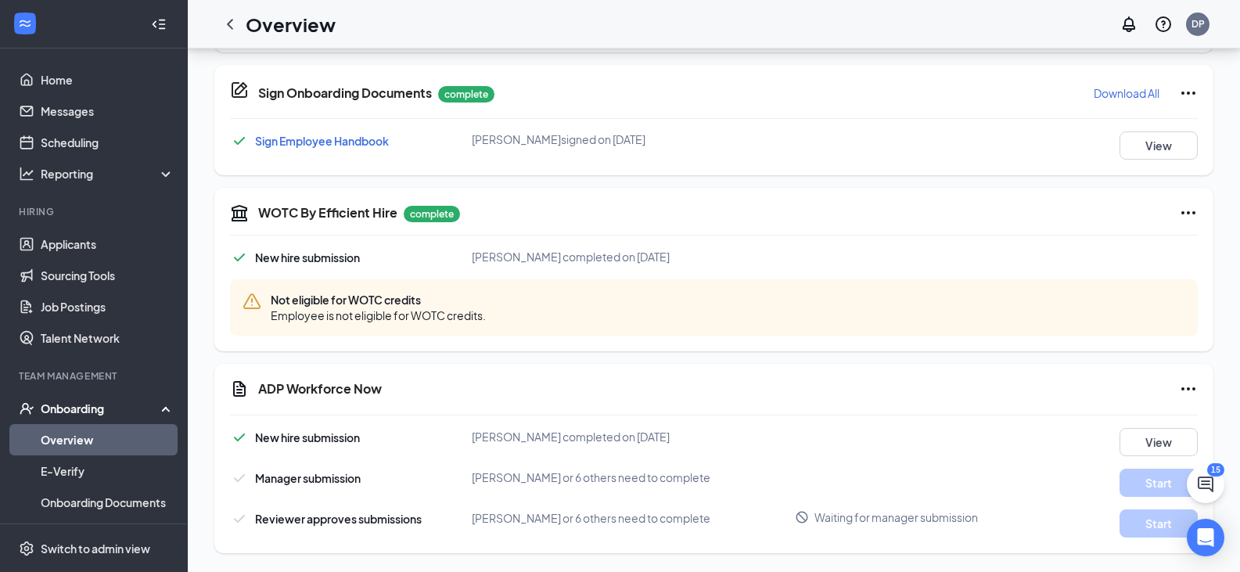
scroll to position [354, 0]
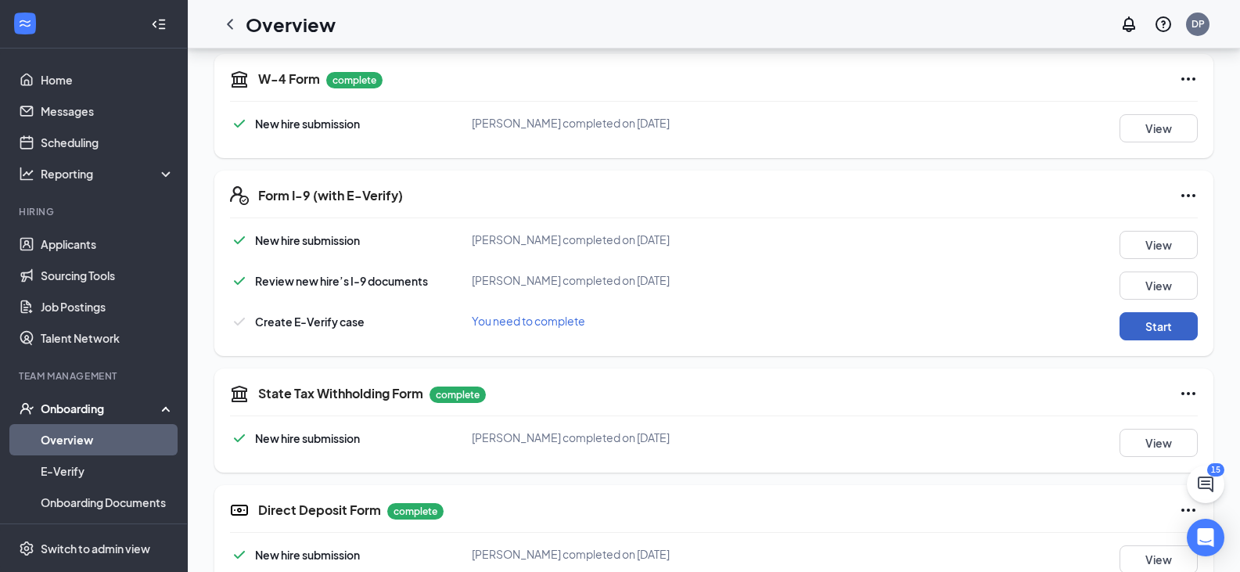
click at [1159, 325] on button "Start" at bounding box center [1158, 326] width 78 height 28
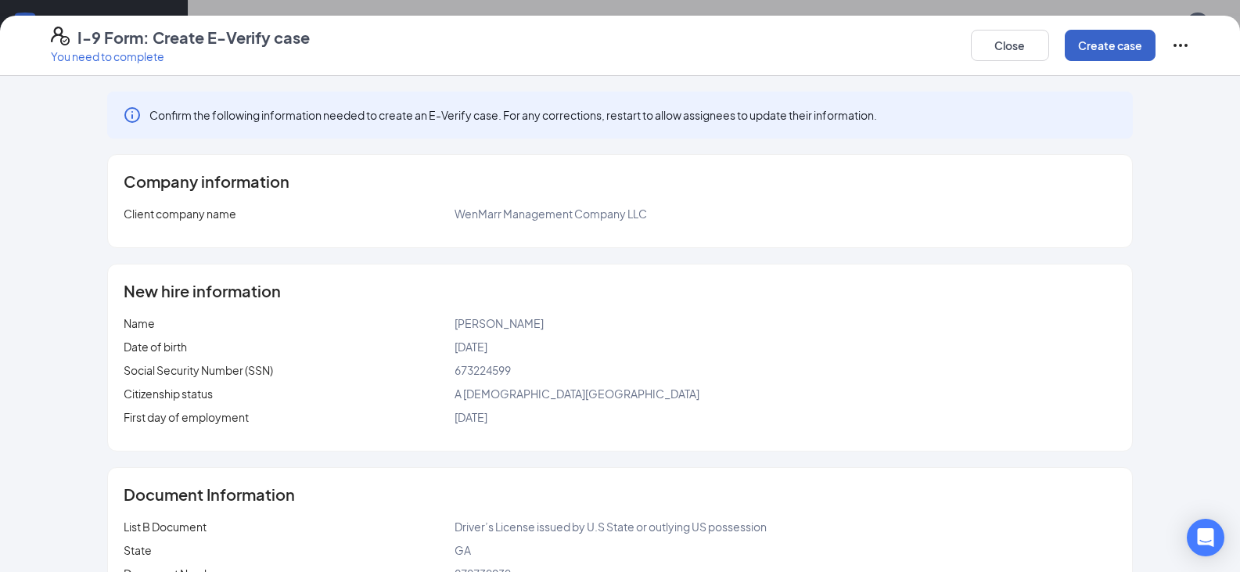
click at [1144, 46] on button "Create case" at bounding box center [1109, 45] width 91 height 31
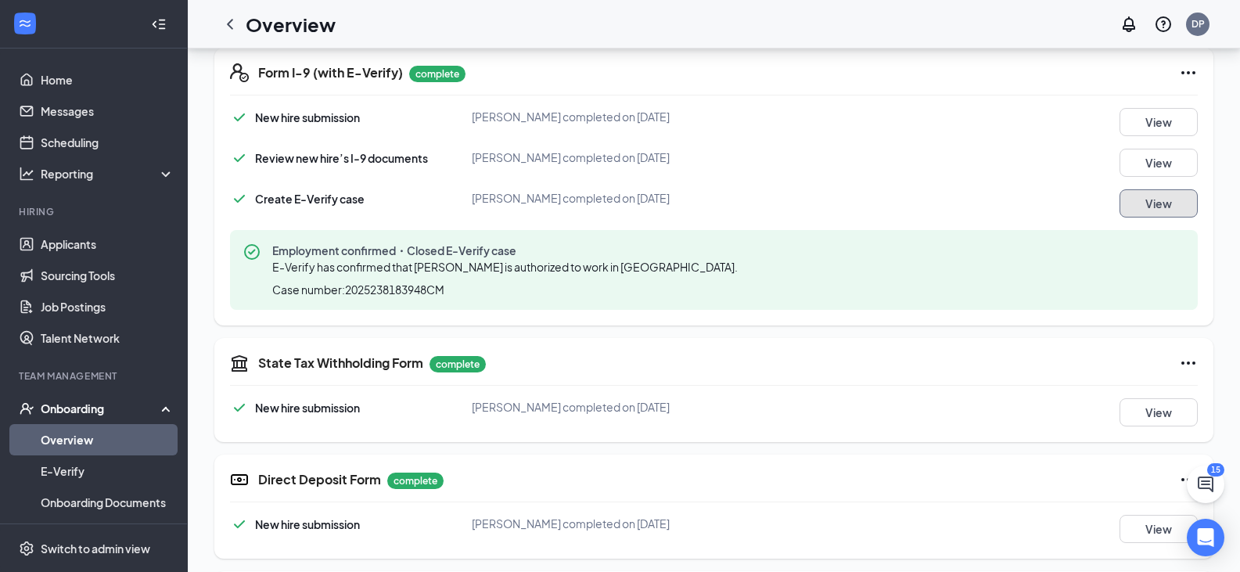
scroll to position [352, 0]
